Goal: Entertainment & Leisure: Consume media (video, audio)

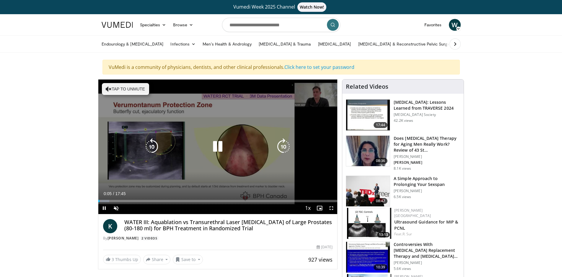
drag, startPoint x: 213, startPoint y: 148, endPoint x: 215, endPoint y: 149, distance: 3.0
click at [213, 148] on icon "Video Player" at bounding box center [217, 146] width 17 height 17
click at [218, 148] on icon "Video Player" at bounding box center [217, 146] width 17 height 17
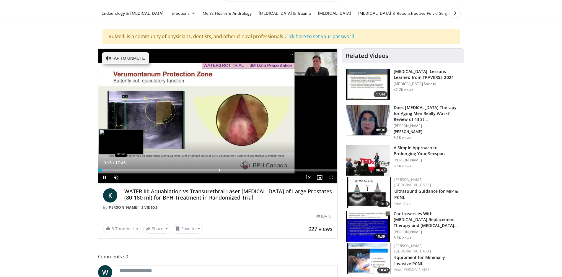
scroll to position [30, 0]
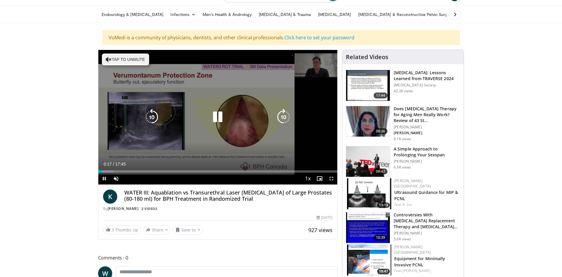
click at [216, 117] on icon "Video Player" at bounding box center [217, 117] width 17 height 17
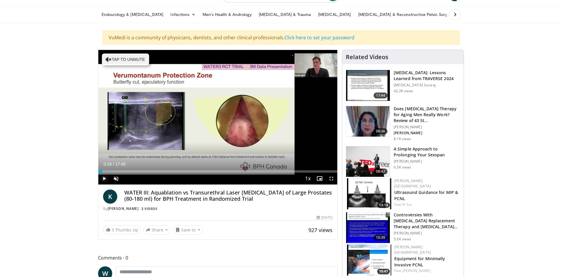
click at [105, 178] on span "Video Player" at bounding box center [104, 178] width 12 height 12
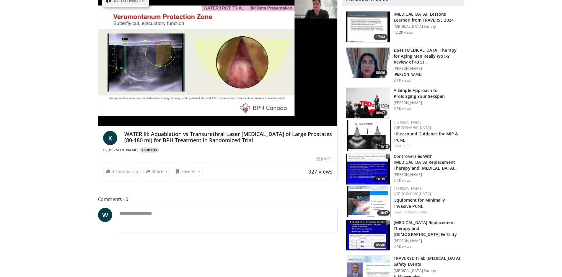
scroll to position [89, 0]
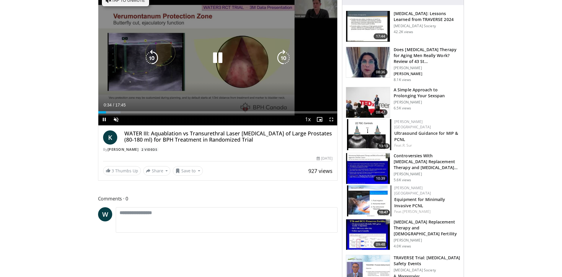
click at [219, 58] on icon "Video Player" at bounding box center [217, 58] width 17 height 17
